Goal: Find specific page/section: Find specific page/section

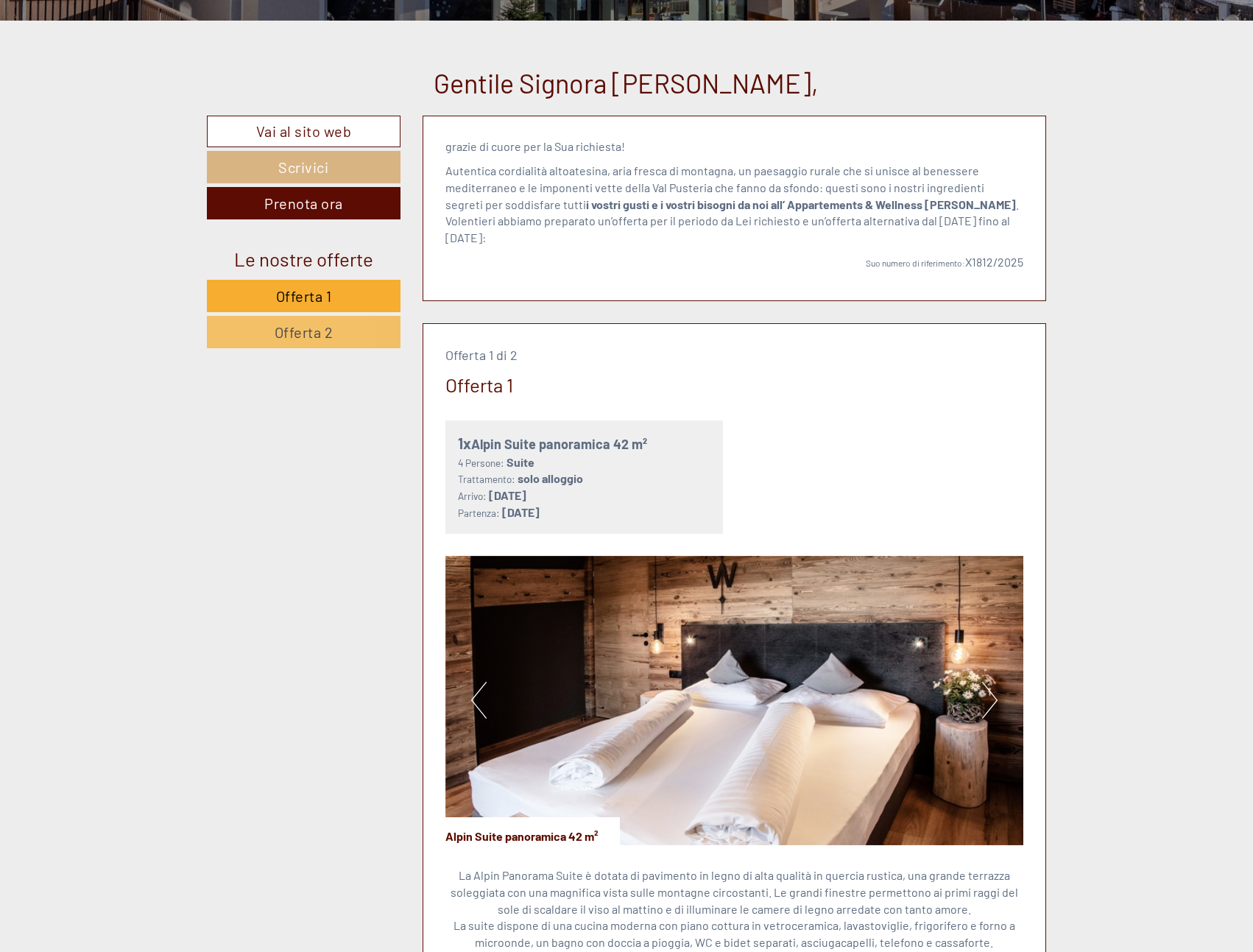
scroll to position [515, 0]
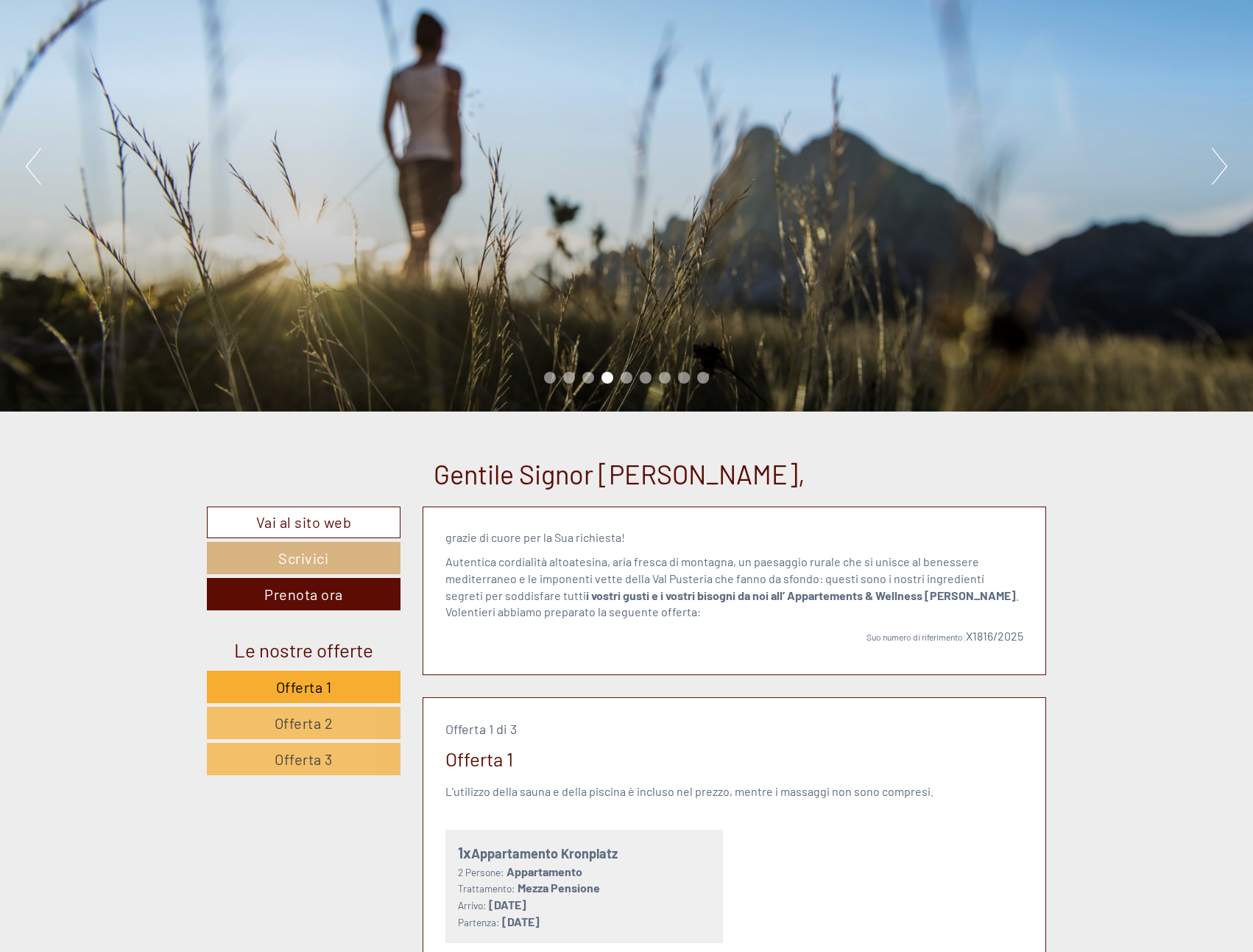
scroll to position [147, 0]
